Goal: Ask a question

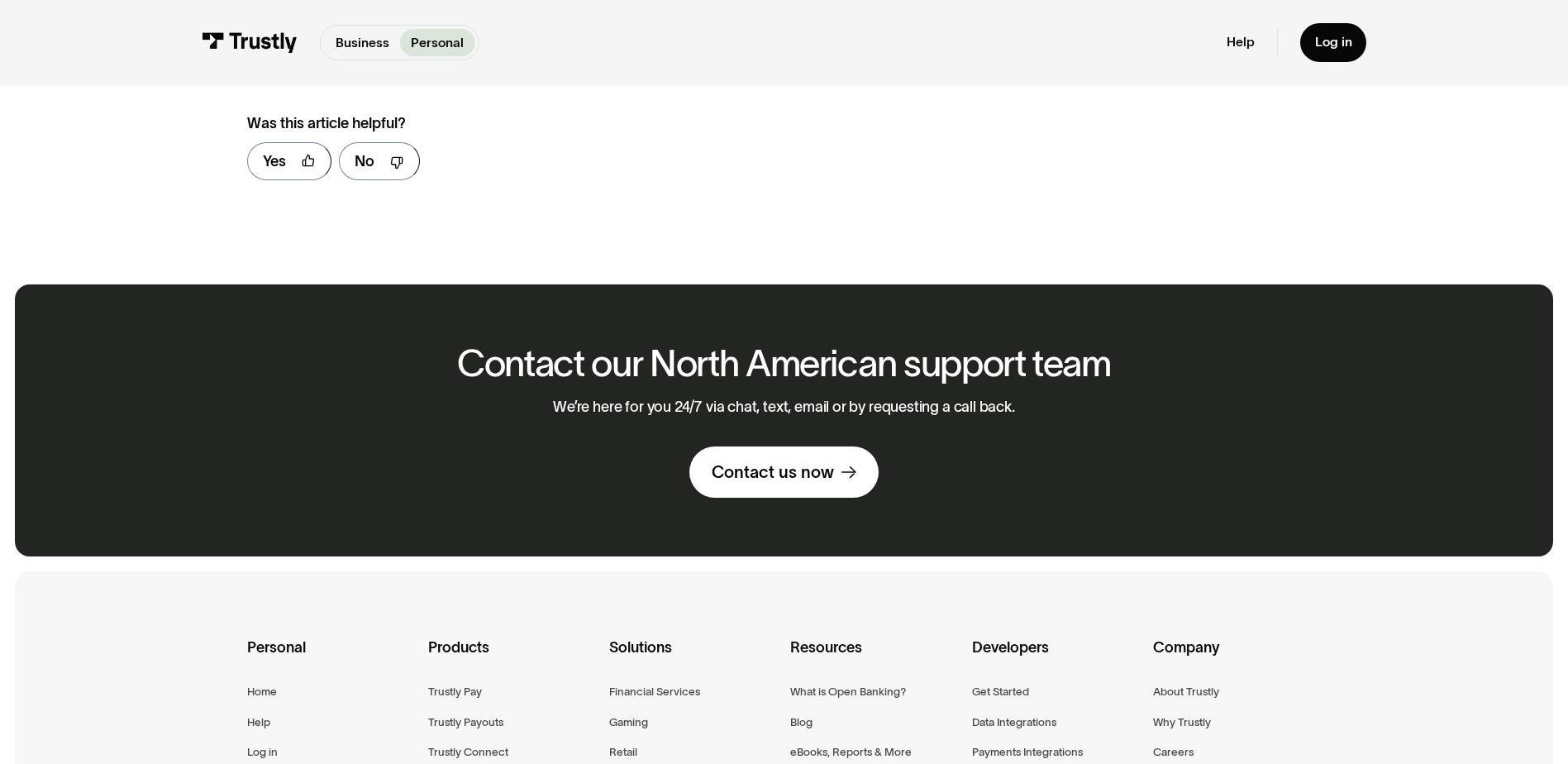
scroll to position [744, 0]
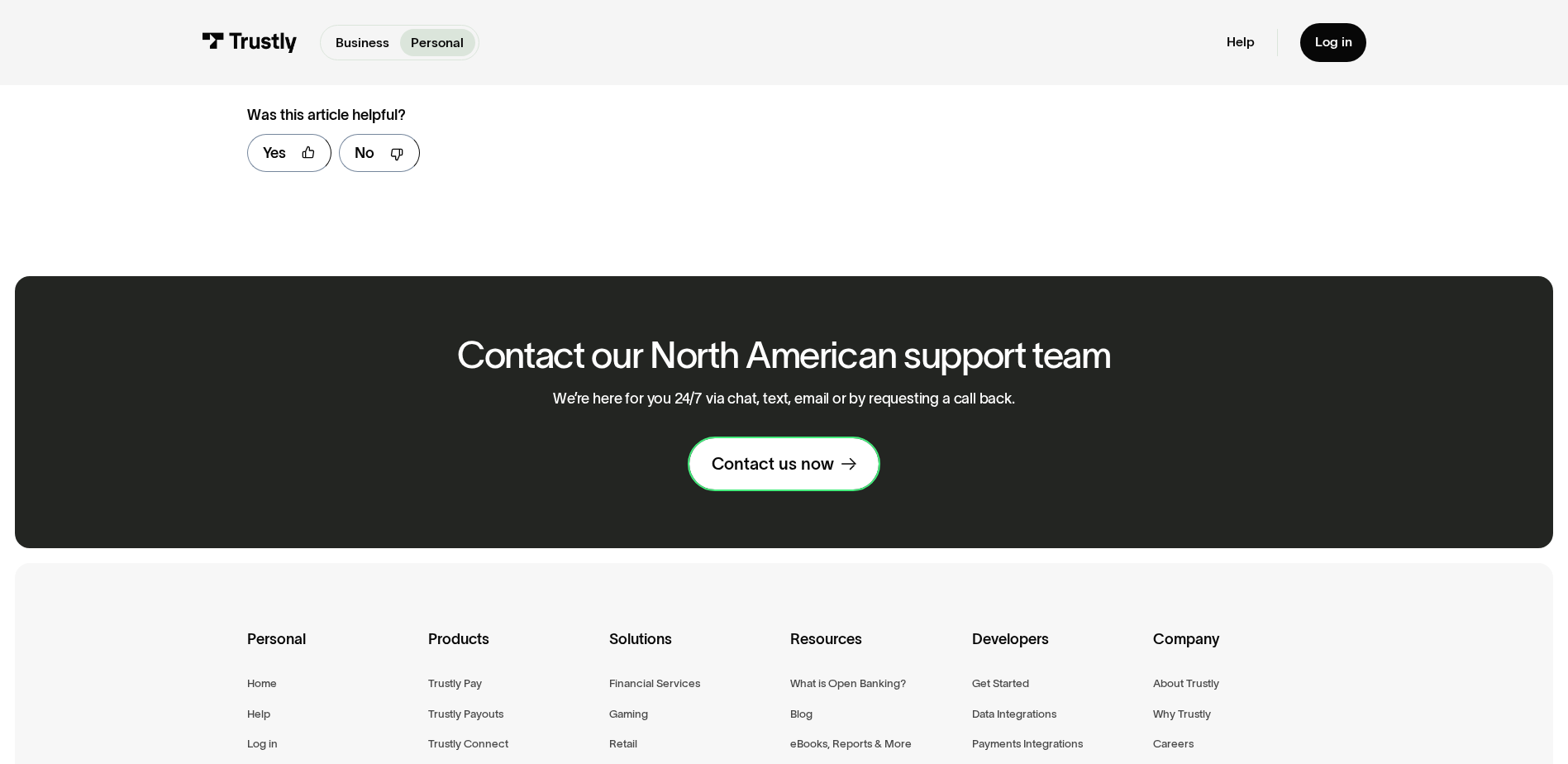
click at [790, 469] on div "Contact us now" at bounding box center [773, 464] width 122 height 22
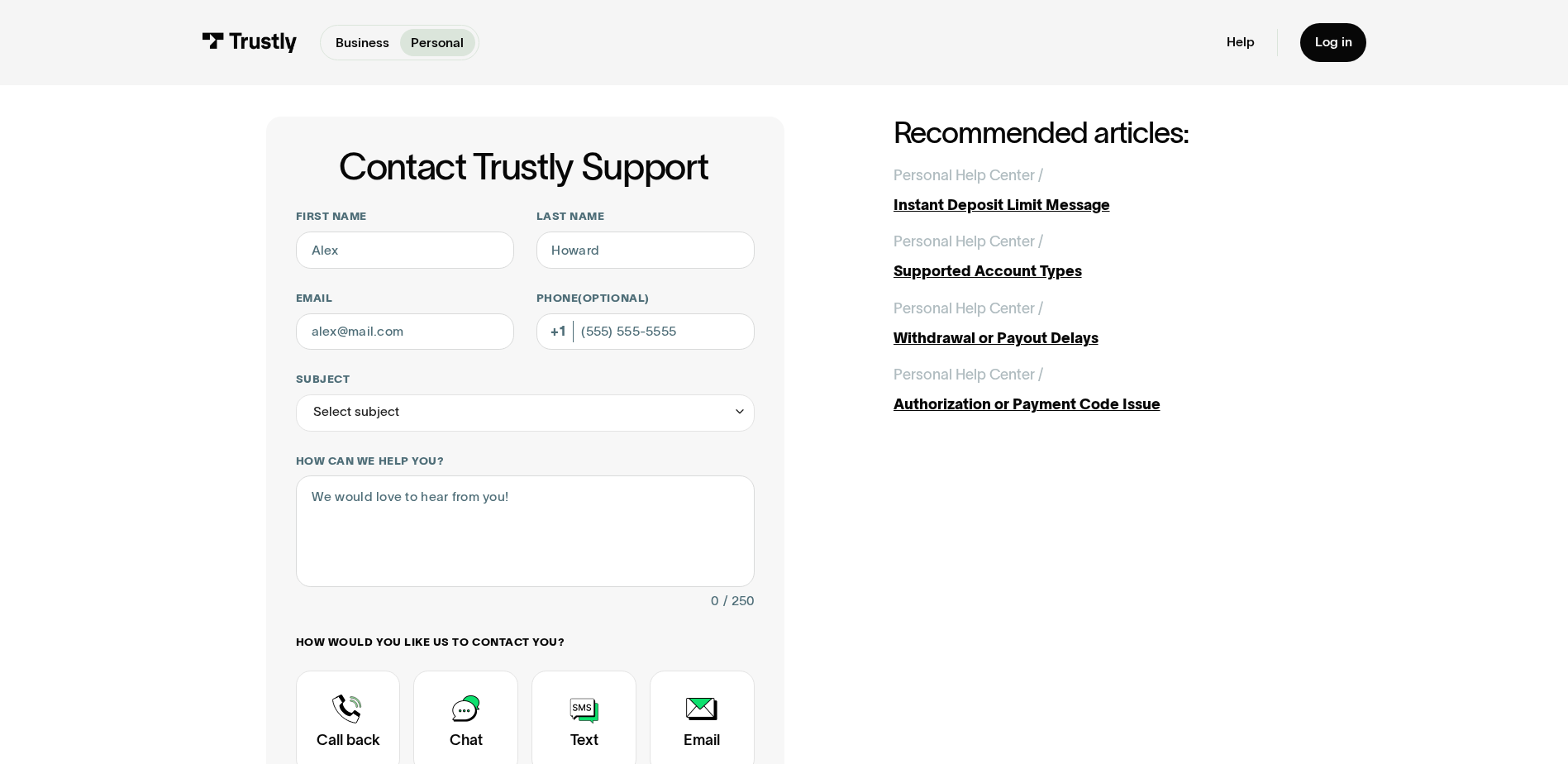
scroll to position [83, 0]
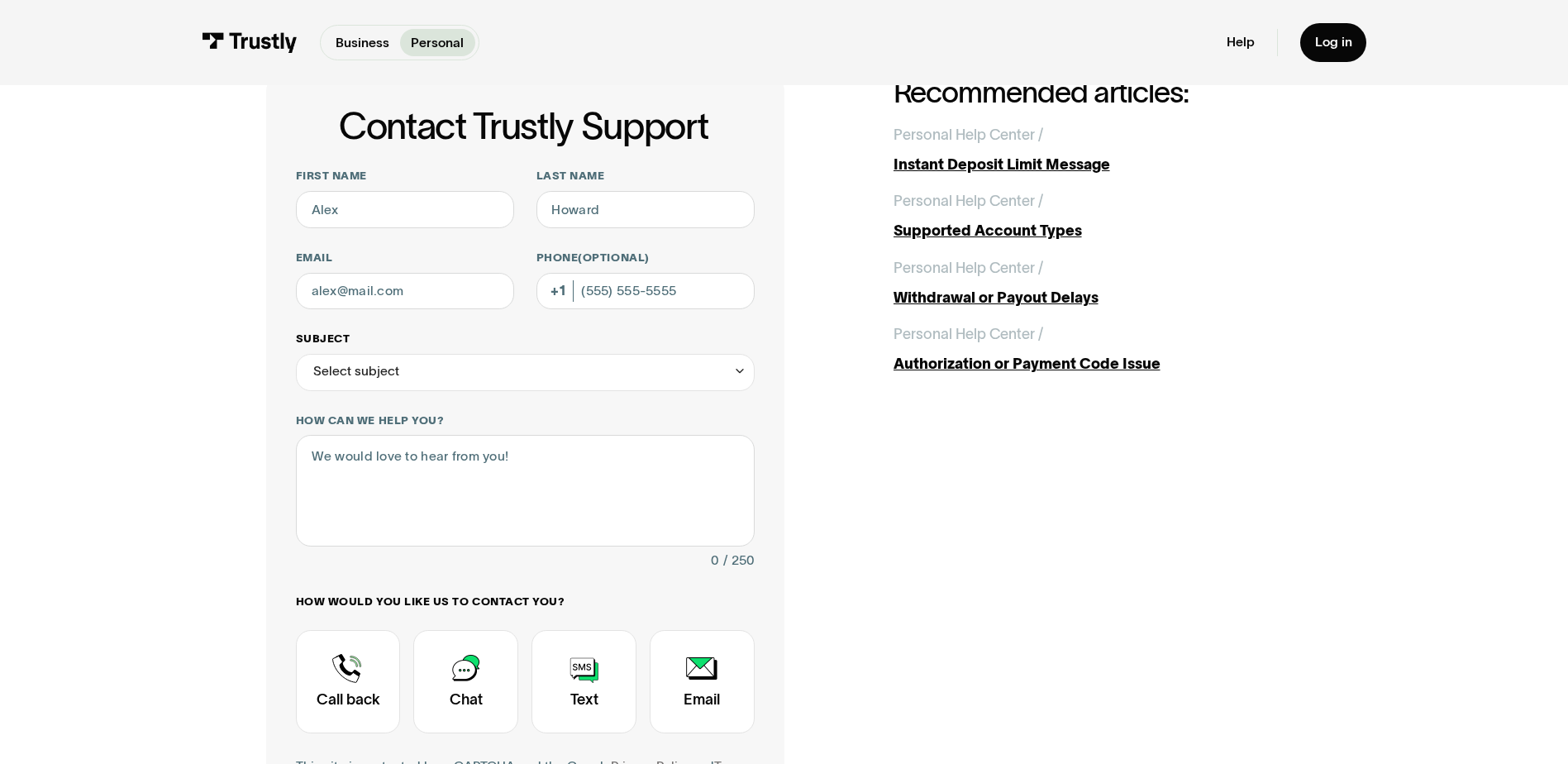
click at [709, 368] on div "Select subject" at bounding box center [525, 372] width 459 height 37
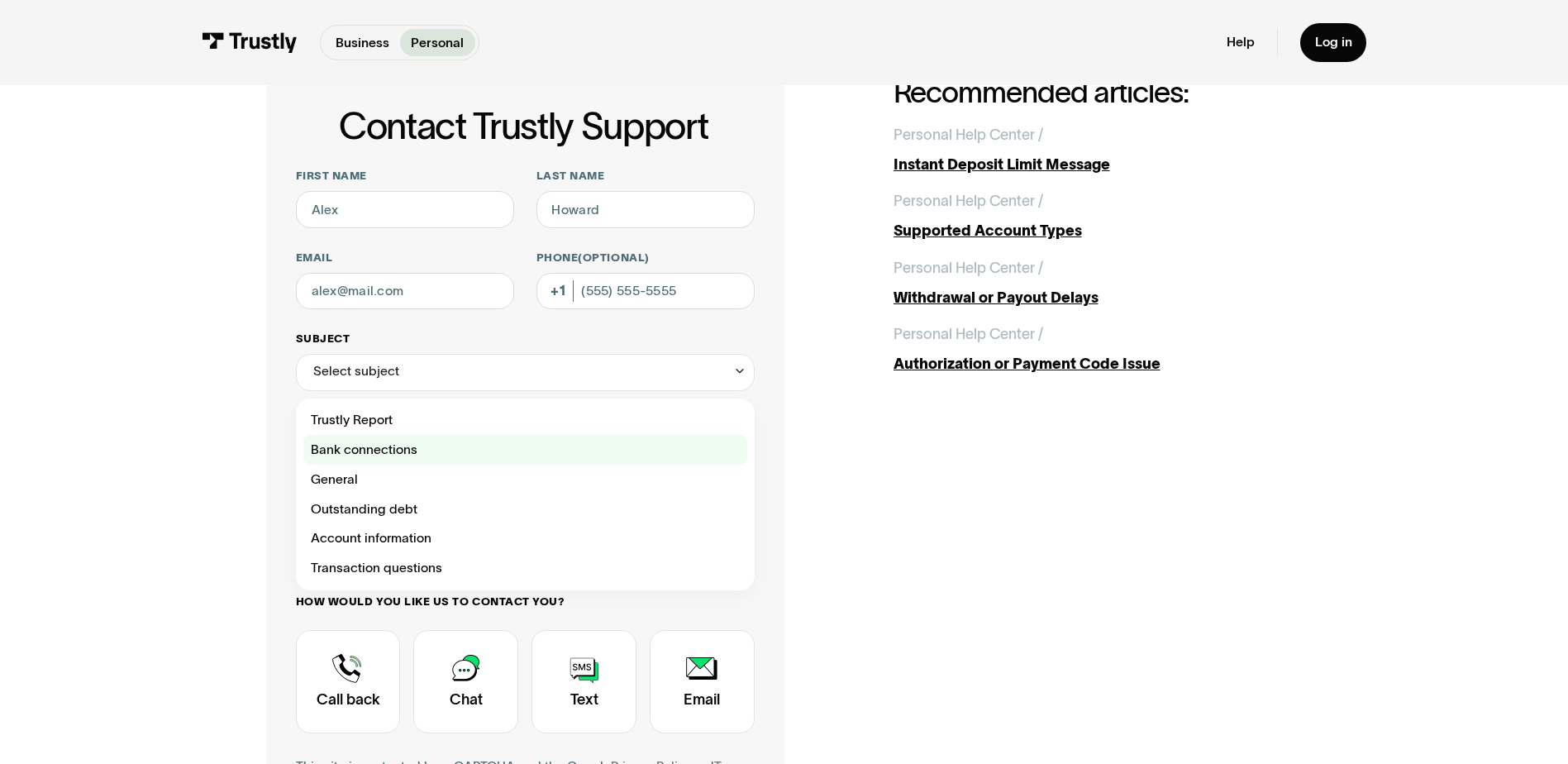
click at [424, 457] on div "Contact Trustly Support" at bounding box center [526, 450] width 444 height 30
type input "**********"
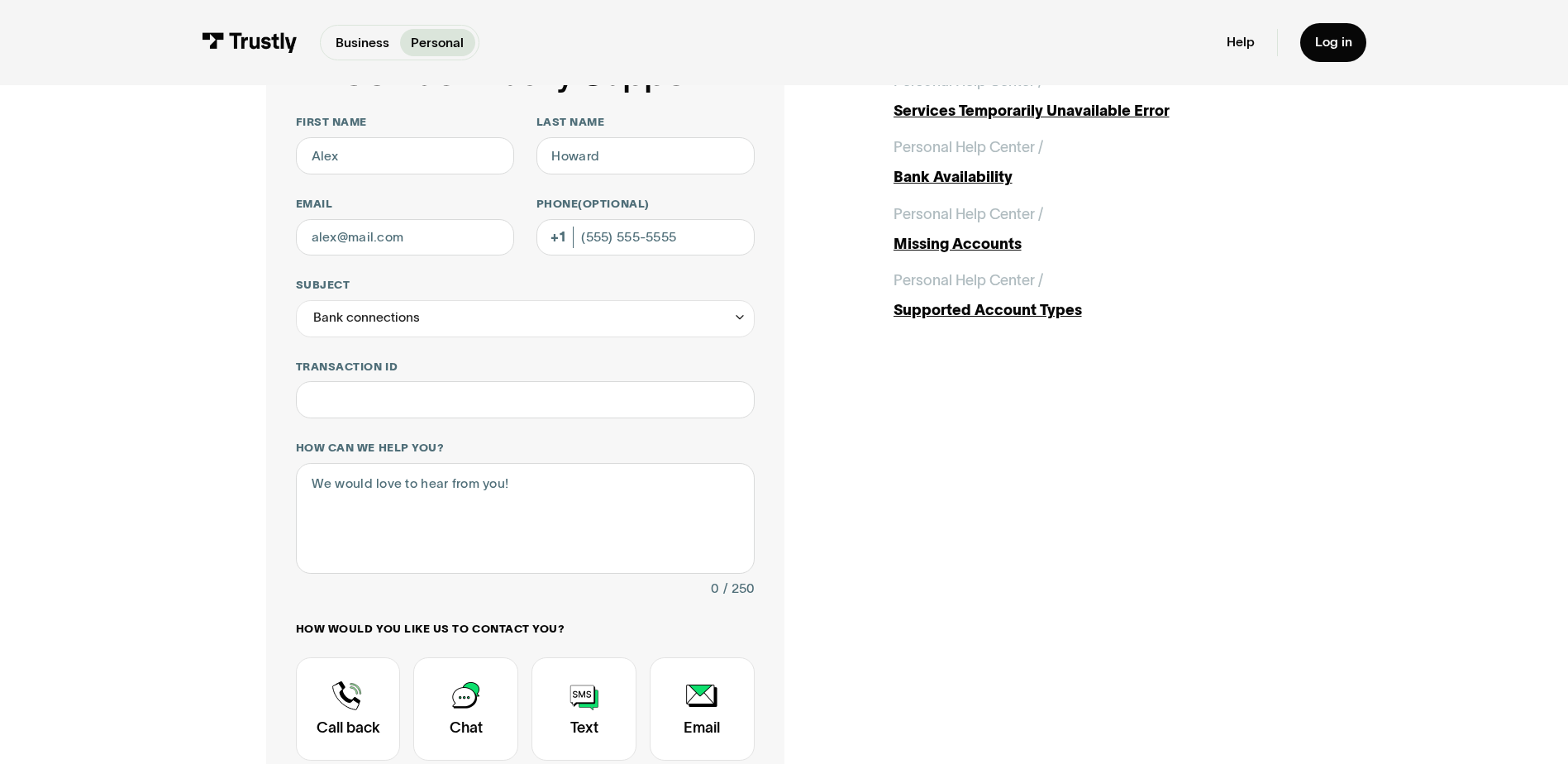
scroll to position [0, 0]
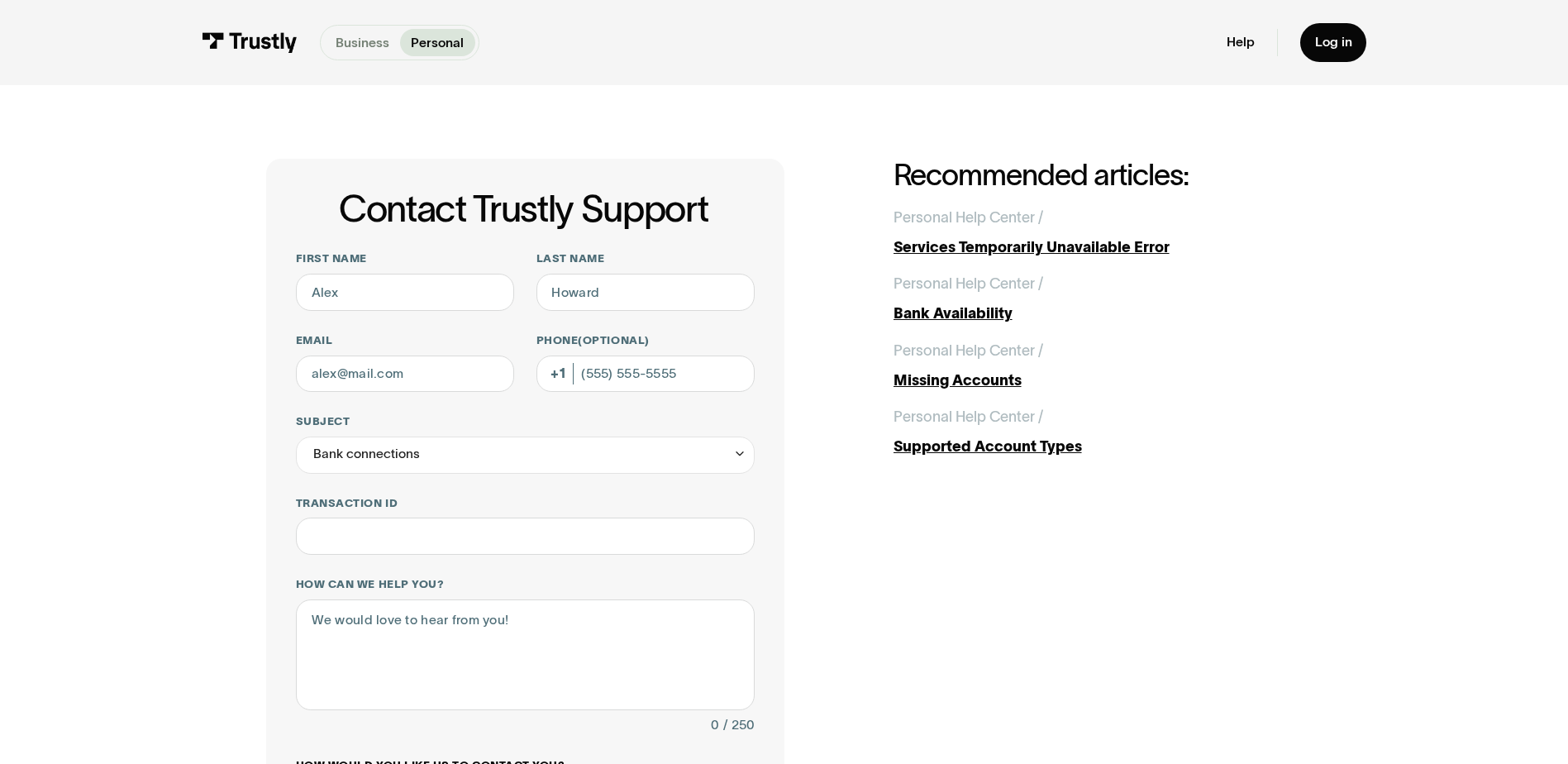
click at [363, 45] on p "Business" at bounding box center [363, 43] width 54 height 20
